Goal: Task Accomplishment & Management: Complete application form

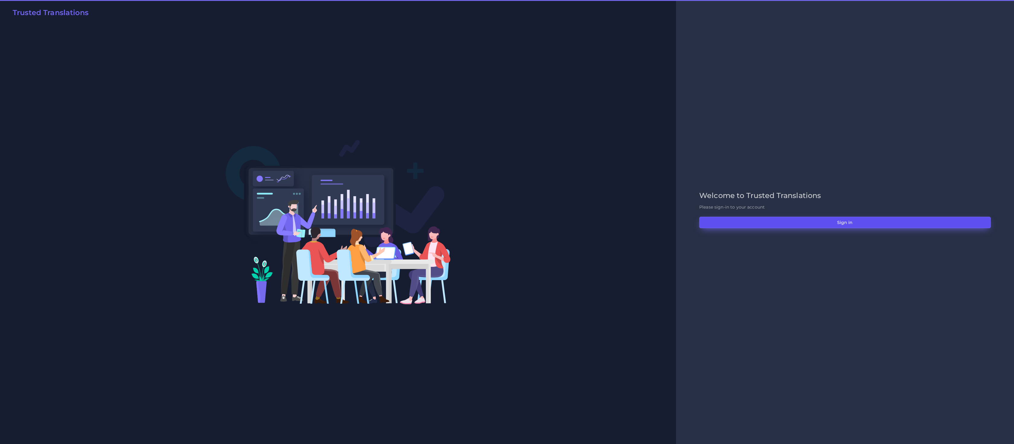
click at [855, 221] on button "Sign in" at bounding box center [844, 222] width 291 height 11
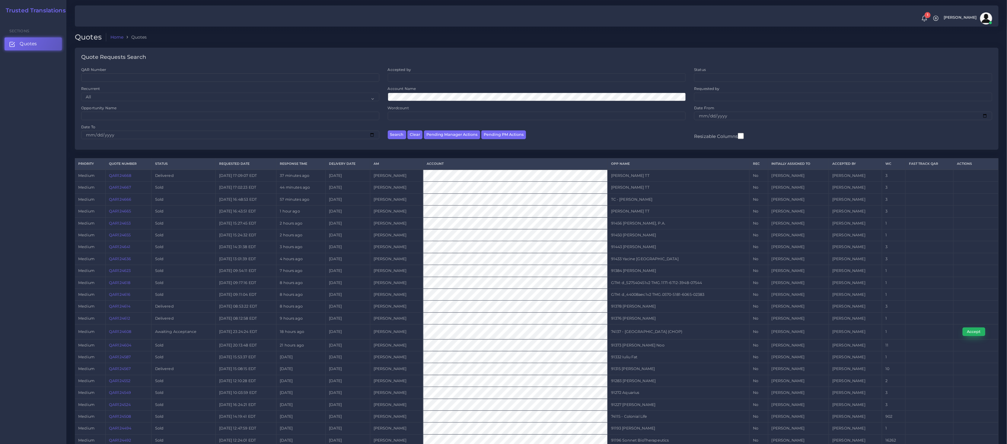
click at [976, 333] on button "Accept" at bounding box center [973, 331] width 23 height 8
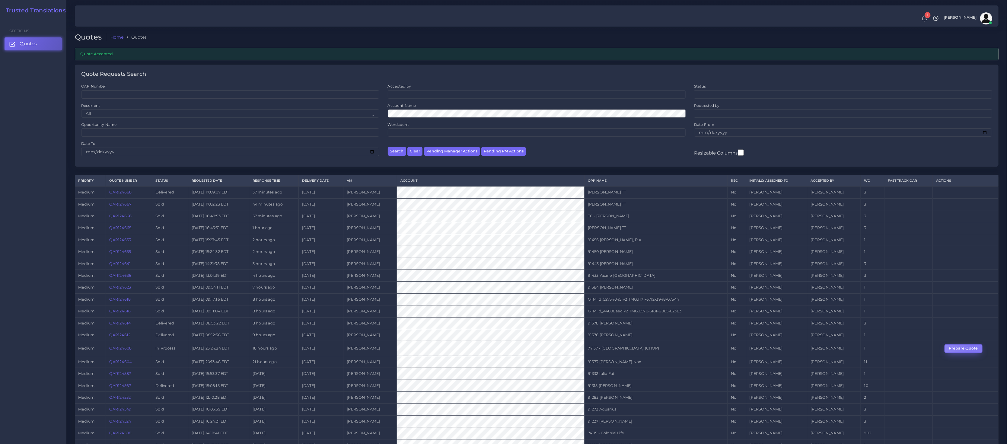
click at [974, 344] on button "Prepare Quote" at bounding box center [963, 348] width 38 height 8
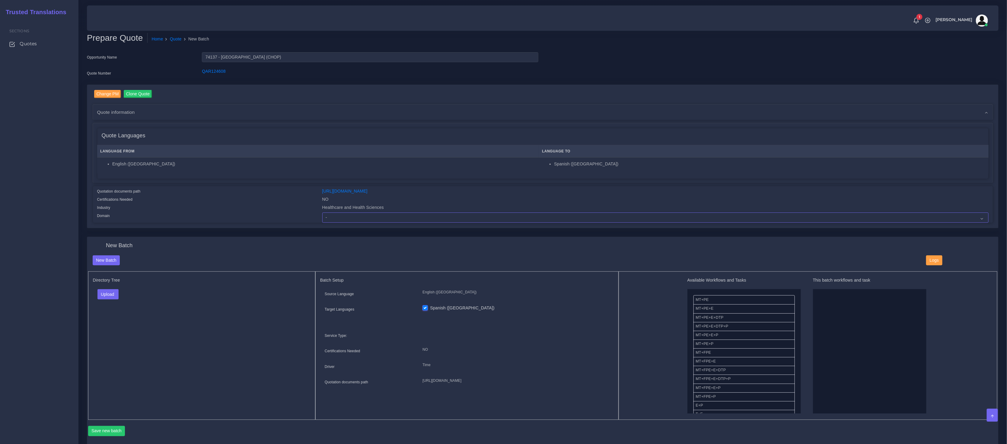
click at [358, 220] on select "- Advertising and Media Agriculture, Forestry and Fishing Architecture, Buildin…" at bounding box center [655, 217] width 666 height 10
select select "Healthcare and Health Sciences"
click at [322, 212] on select "- Advertising and Media Agriculture, Forestry and Fishing Architecture, Buildin…" at bounding box center [655, 217] width 666 height 10
click at [224, 377] on div "Directory Tree Upload Folder Files un/check all" at bounding box center [201, 345] width 227 height 148
click at [103, 294] on button "Upload" at bounding box center [107, 294] width 21 height 10
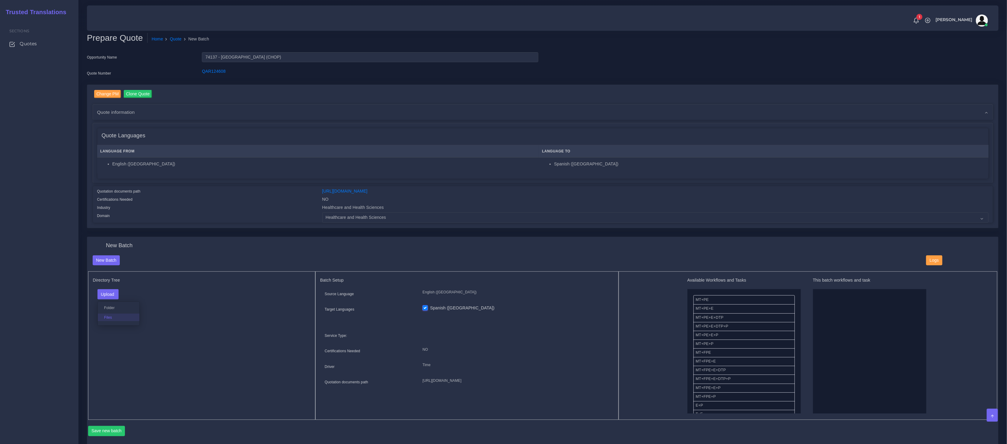
click at [105, 315] on label "Files" at bounding box center [119, 317] width 42 height 8
drag, startPoint x: 713, startPoint y: 351, endPoint x: 874, endPoint y: 342, distance: 161.9
drag, startPoint x: 711, startPoint y: 365, endPoint x: 818, endPoint y: 358, distance: 106.7
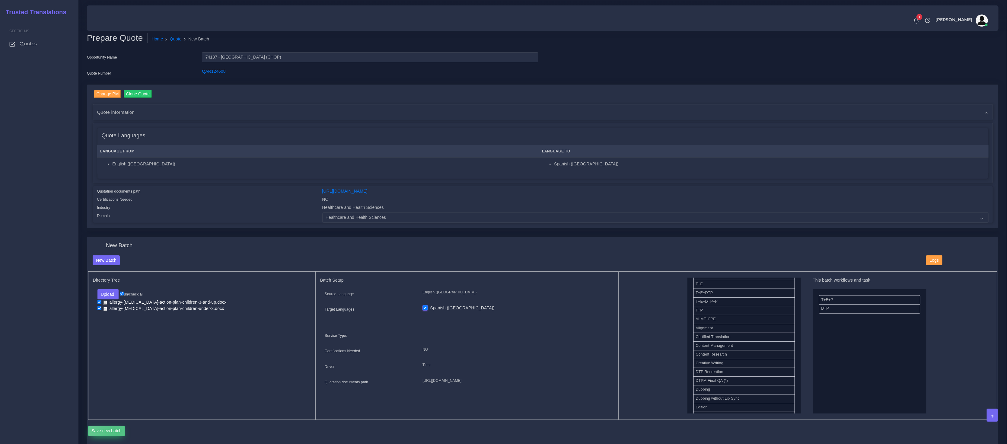
click at [116, 431] on button "Save new batch" at bounding box center [106, 431] width 37 height 10
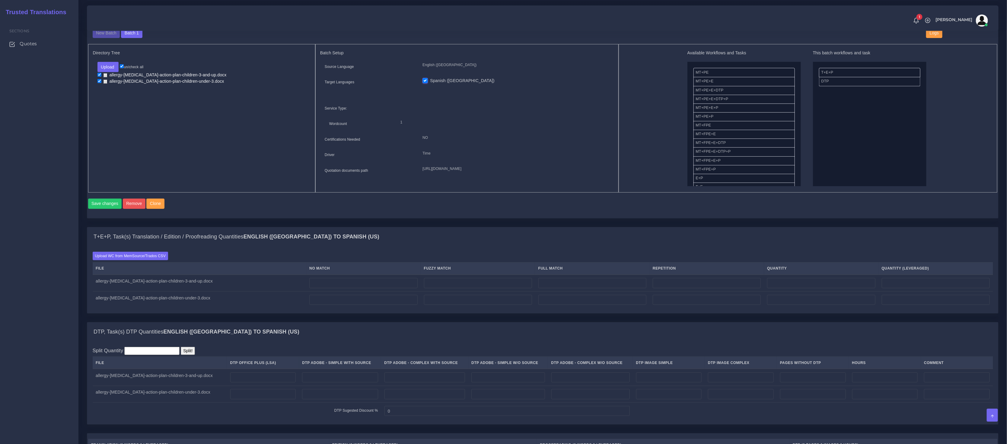
scroll to position [309, 0]
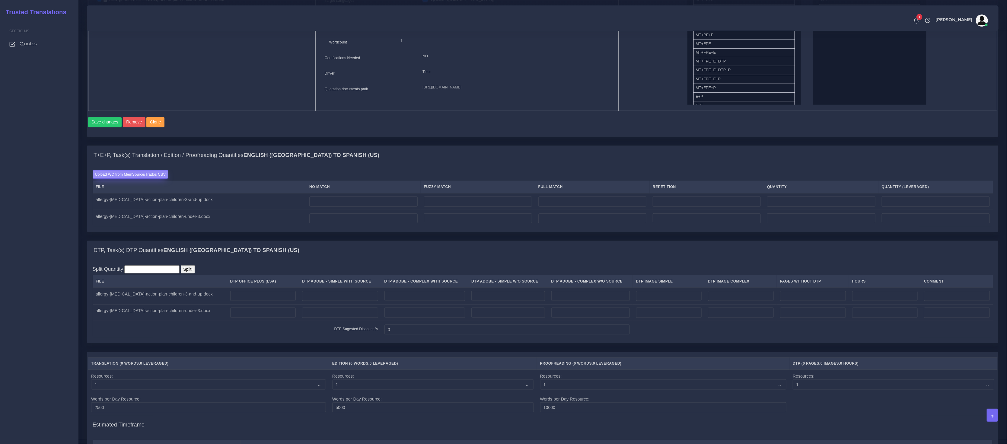
click at [140, 178] on label "Upload WC from MemSource/Trados CSV" at bounding box center [131, 174] width 76 height 8
click at [0, 0] on input "Upload WC from MemSource/Trados CSV" at bounding box center [0, 0] width 0 height 0
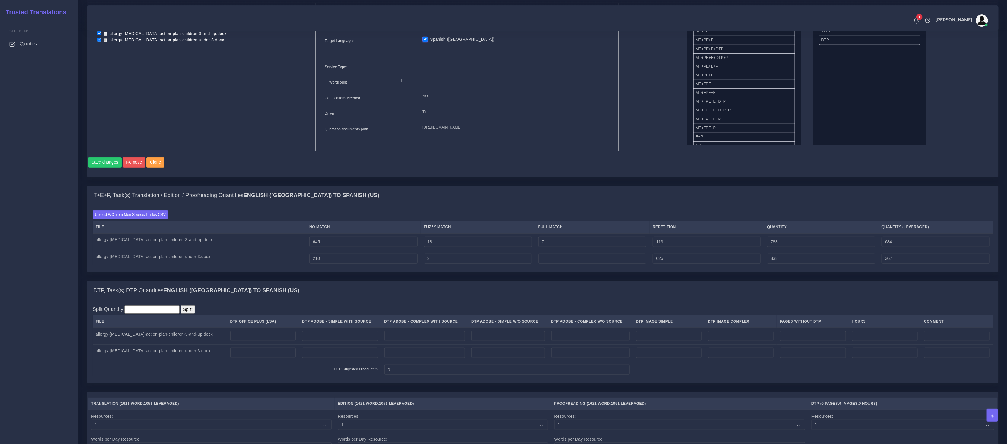
scroll to position [295, 0]
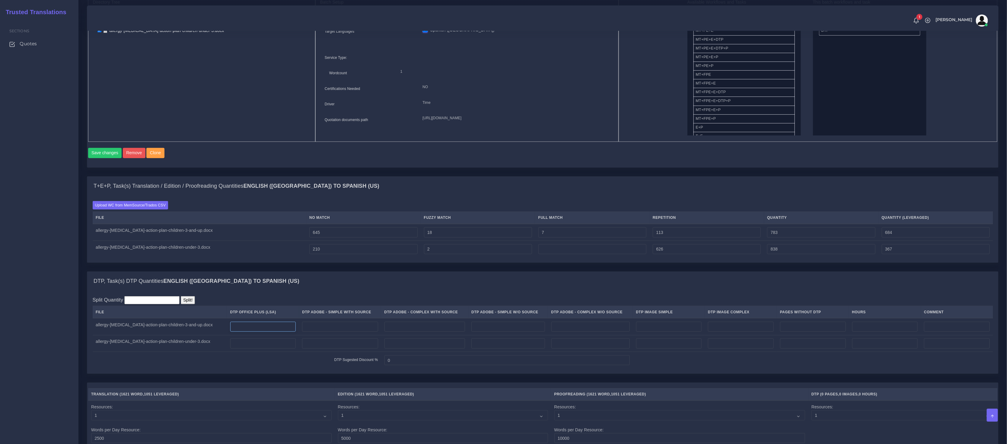
click at [271, 332] on input "number" at bounding box center [263, 327] width 66 height 10
type input "1"
click at [251, 345] on input "number" at bounding box center [263, 343] width 66 height 10
type input "1"
click at [513, 331] on input "number" at bounding box center [507, 327] width 73 height 10
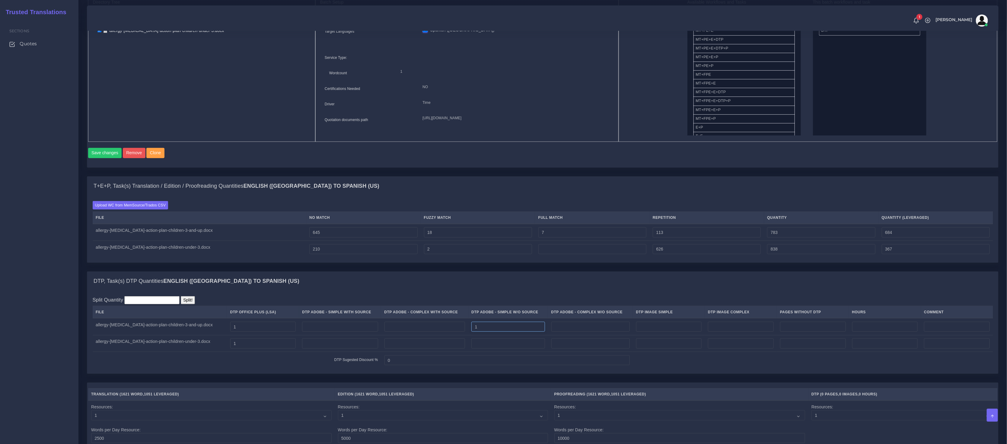
type input "1"
click at [501, 348] on input "number" at bounding box center [507, 343] width 73 height 10
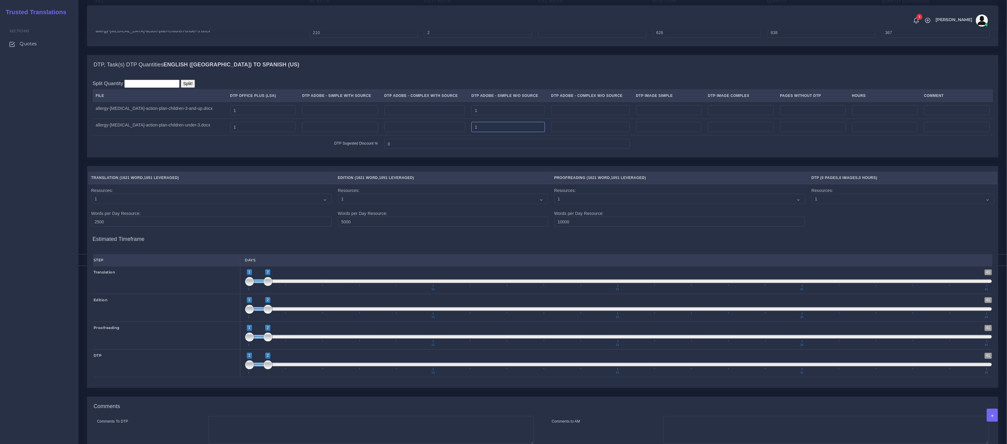
scroll to position [601, 0]
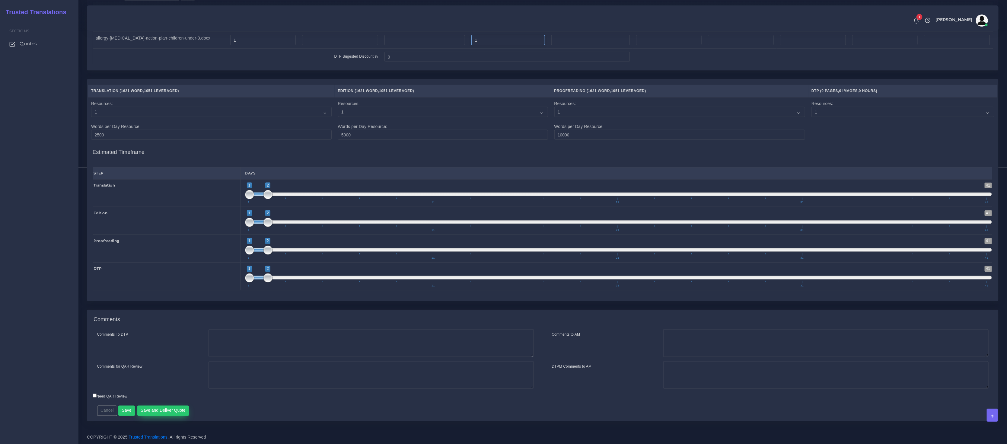
type input "1"
click at [176, 413] on button "Save and Deliver Quote" at bounding box center [163, 410] width 52 height 10
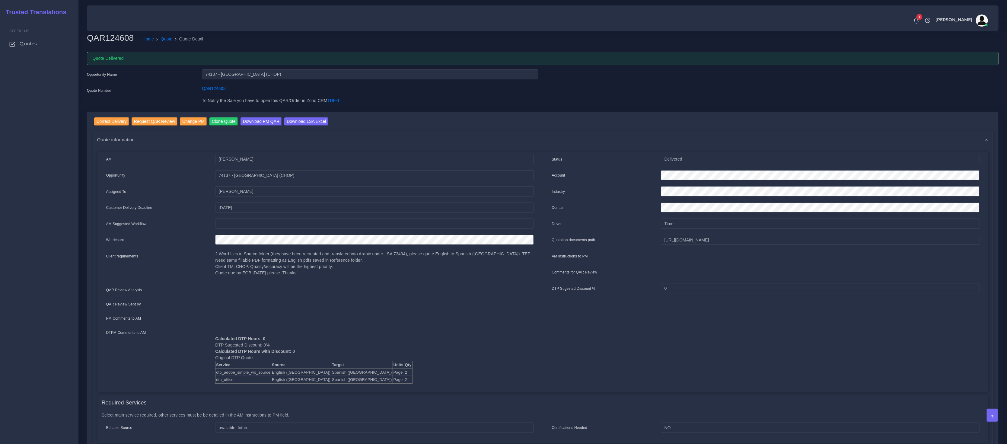
click at [304, 116] on div "Correct Delivery Request QAR Review Change PM Clone Quote Download PM QAR Downl…" at bounding box center [542, 425] width 911 height 626
click at [306, 128] on div "Correct Delivery Request QAR Review Change PM Clone Quote Download PM QAR Downl…" at bounding box center [543, 424] width 900 height 615
click at [309, 120] on input "Download LSA Excel" at bounding box center [306, 121] width 44 height 8
click at [173, 40] on link "Quote" at bounding box center [167, 39] width 12 height 6
